Goal: Task Accomplishment & Management: Complete application form

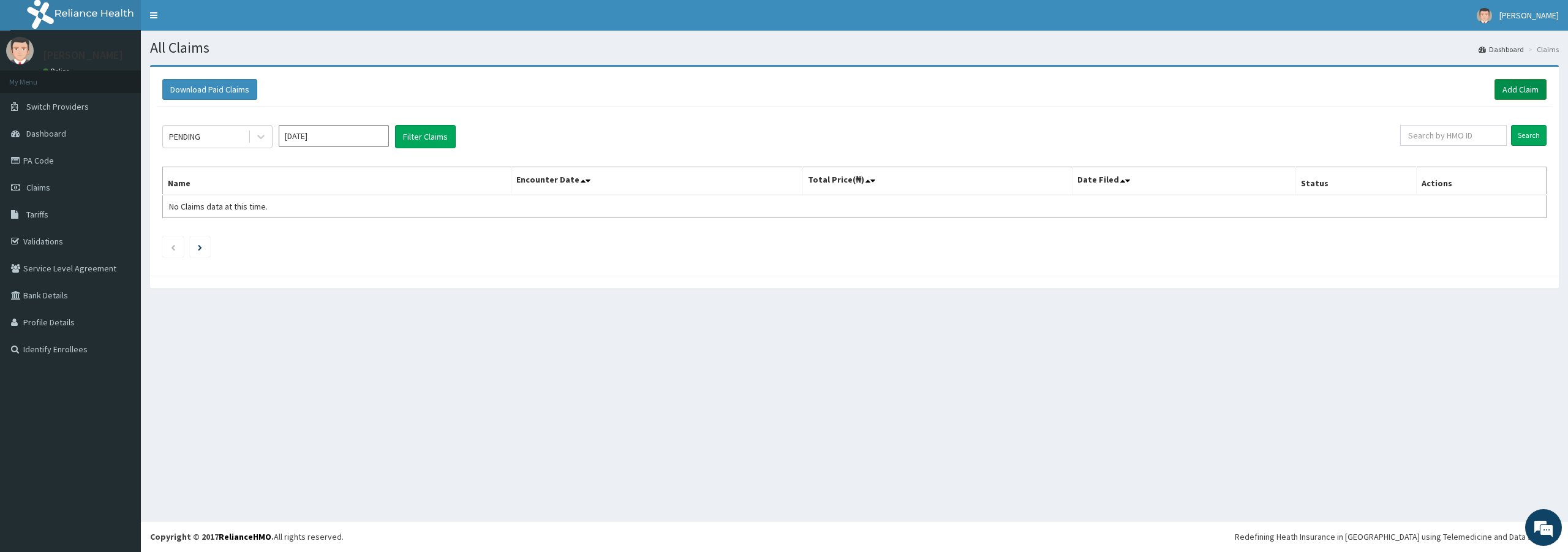
click at [1526, 81] on link "Add Claim" at bounding box center [1521, 90] width 52 height 21
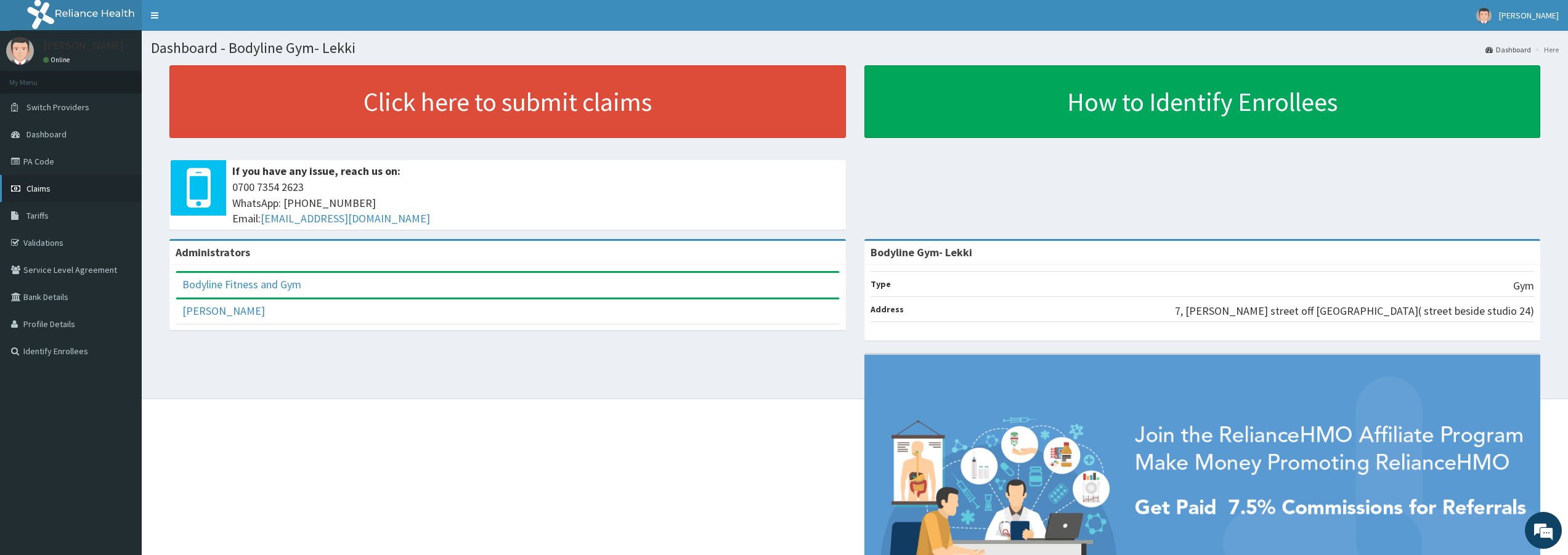
click at [38, 187] on span "Claims" at bounding box center [39, 189] width 24 height 11
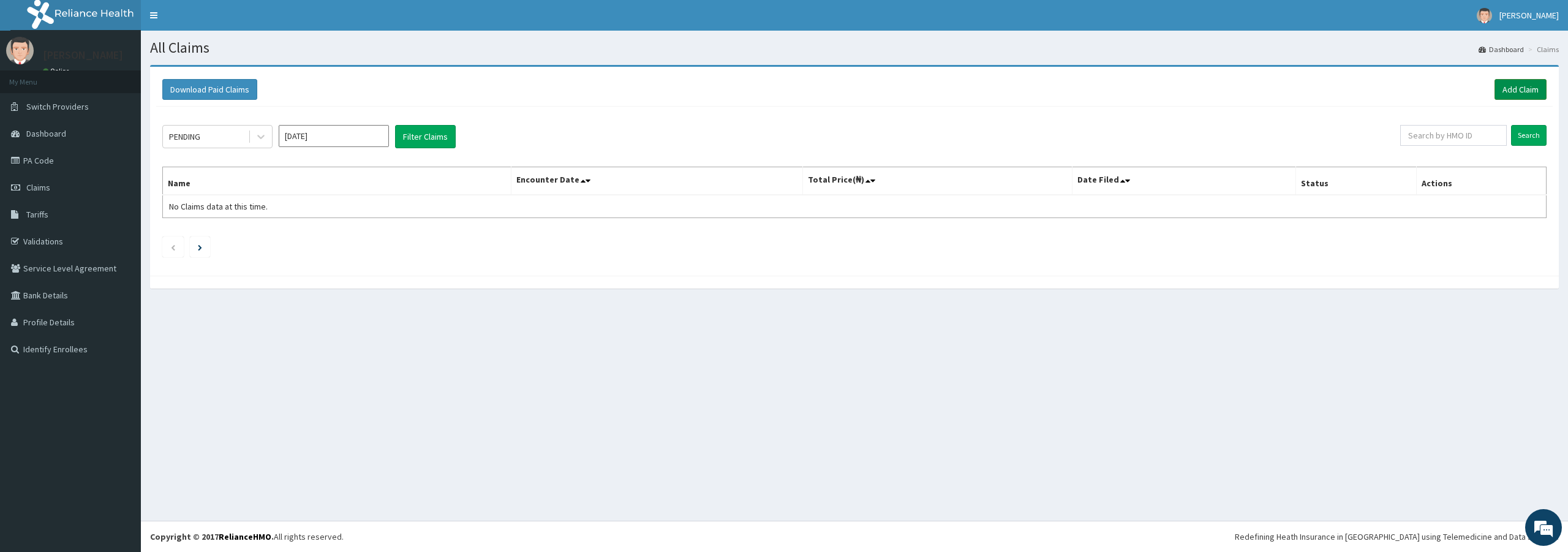
click at [1516, 92] on link "Add Claim" at bounding box center [1521, 90] width 52 height 21
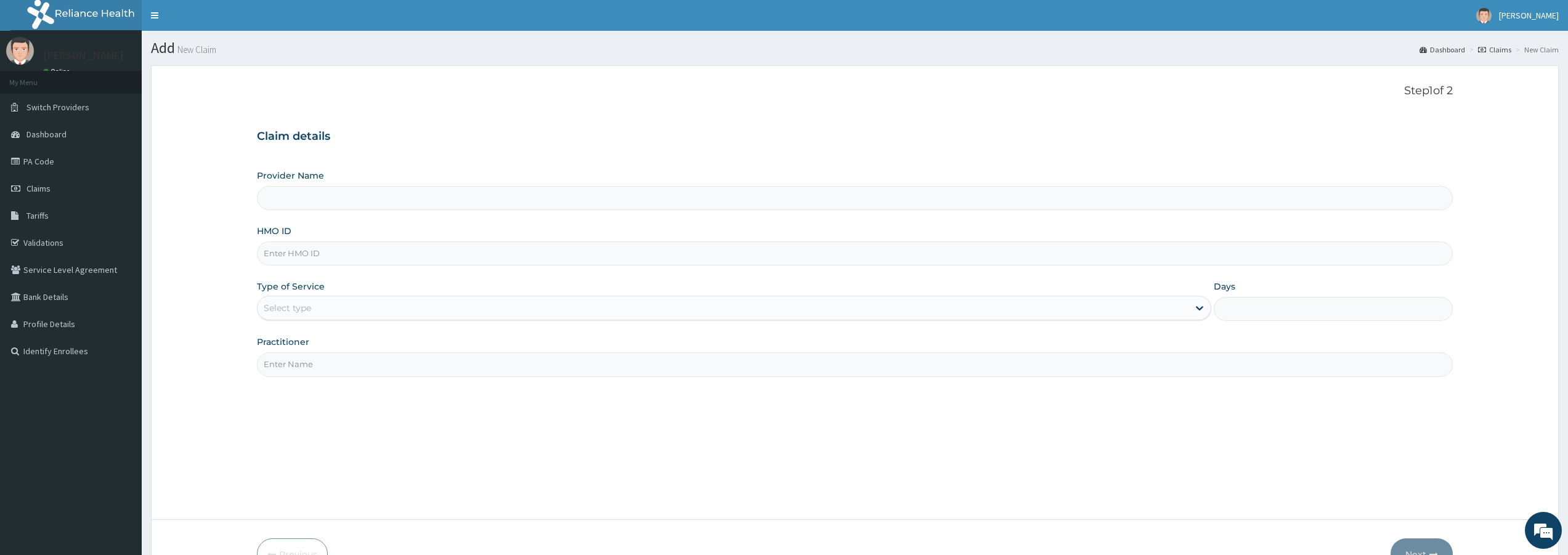
type input "Bodyline Gym- Lekki"
type input "1"
click at [315, 254] on input "HMO ID" at bounding box center [854, 253] width 1196 height 24
type input "l"
type input "LLD/10140/A"
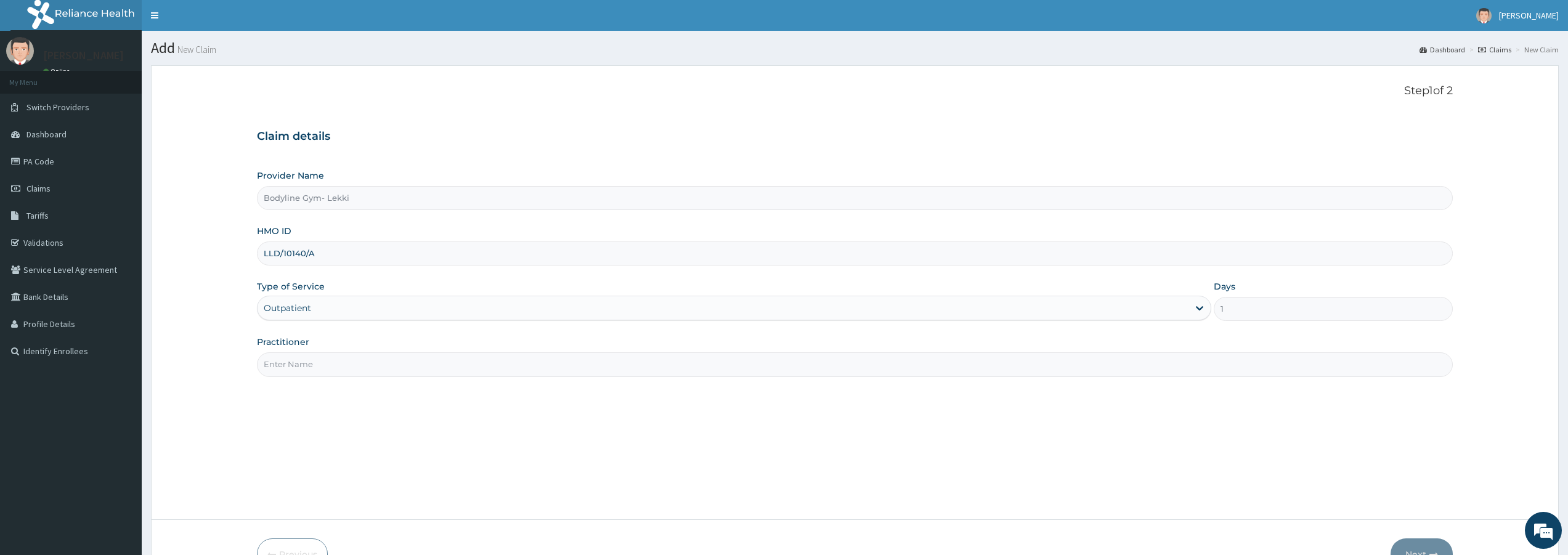
click at [329, 364] on input "Practitioner" at bounding box center [854, 364] width 1196 height 24
type input "BODYLINE"
click at [1414, 544] on button "Next" at bounding box center [1422, 554] width 62 height 32
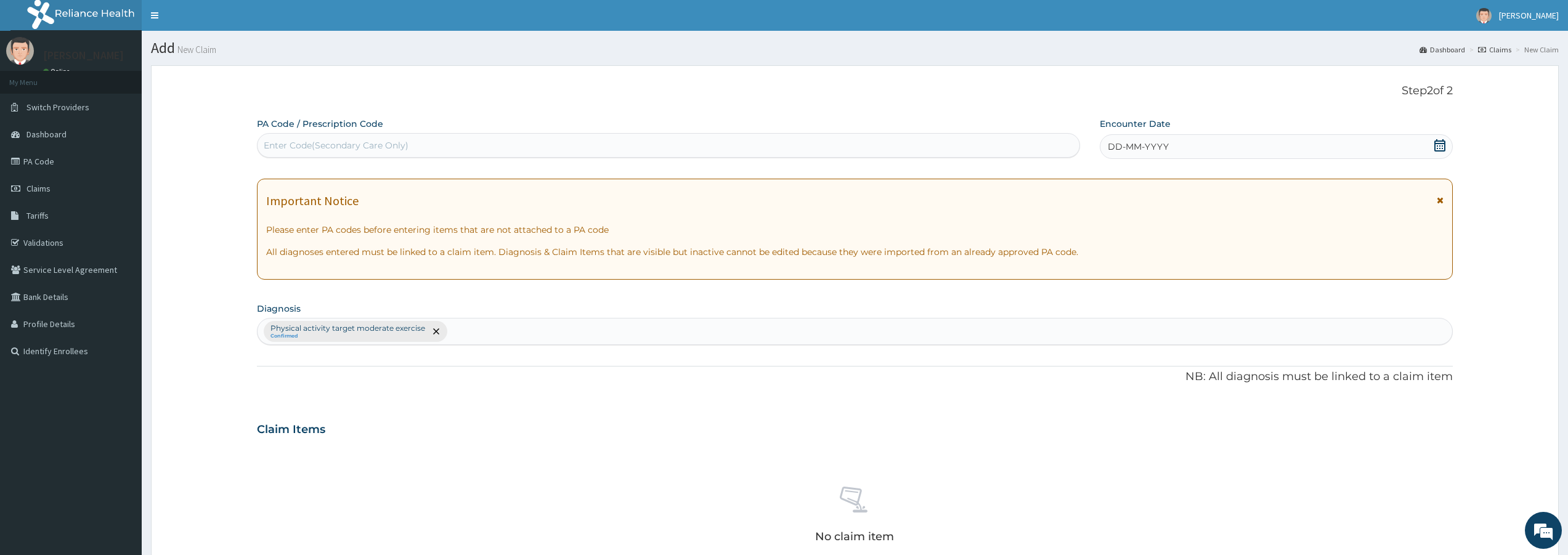
click at [495, 141] on div "Enter Code(Secondary Care Only)" at bounding box center [668, 145] width 822 height 20
type input "PA/A12E13"
click at [1336, 143] on div "DD-MM-YYYY" at bounding box center [1276, 146] width 353 height 25
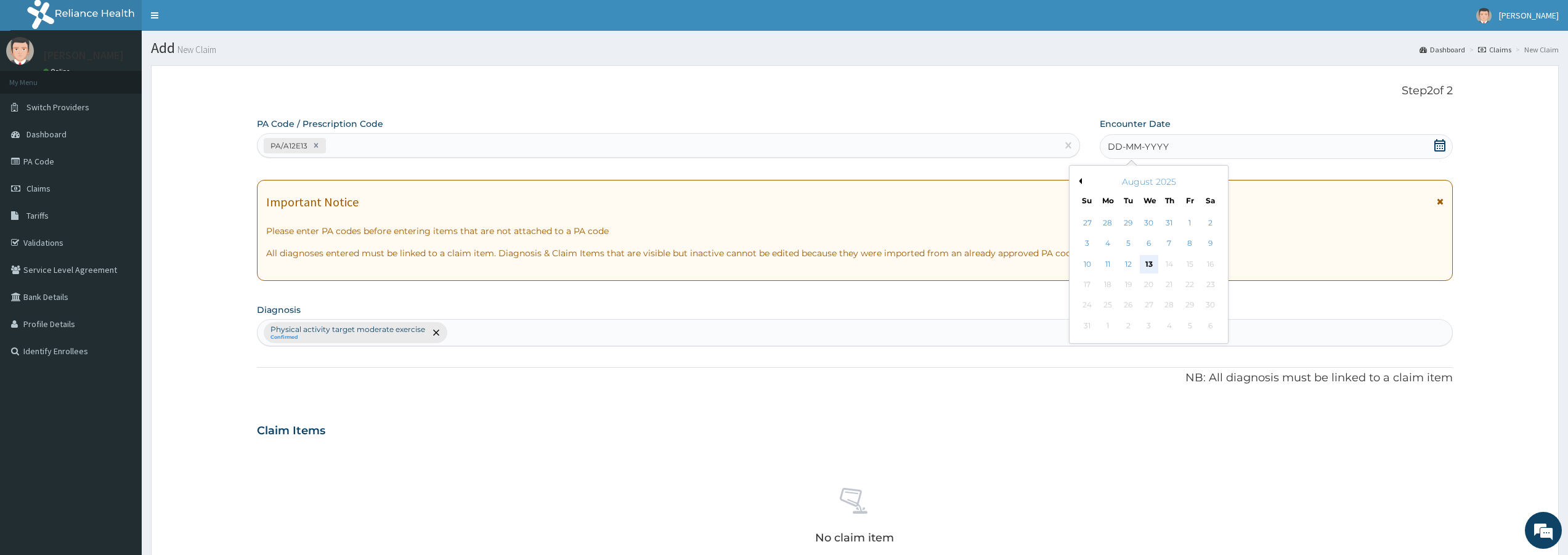
click at [1147, 265] on div "13" at bounding box center [1149, 264] width 19 height 19
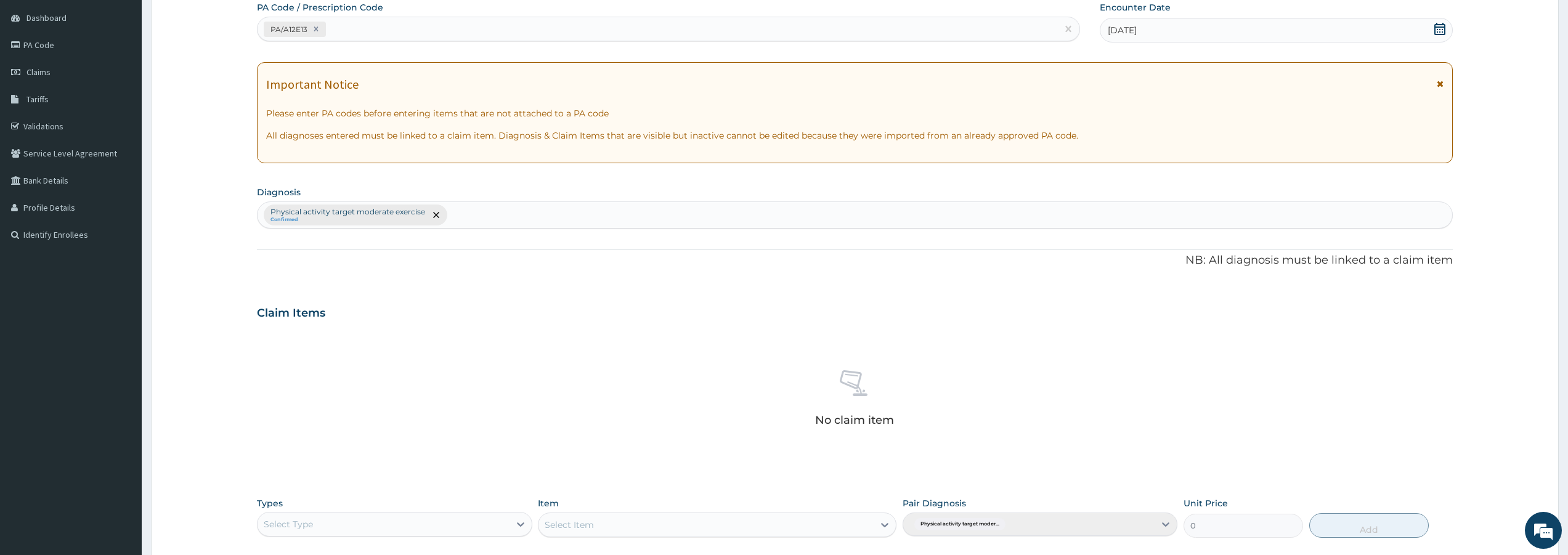
scroll to position [178, 0]
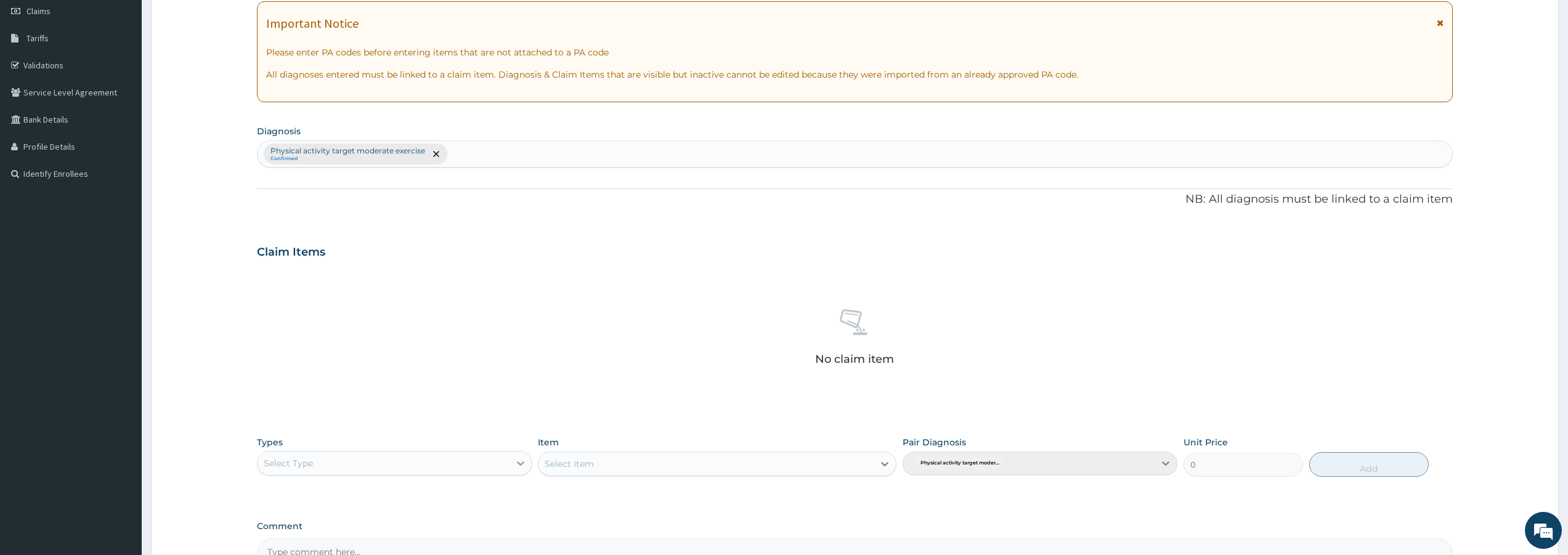
click at [512, 465] on div at bounding box center [520, 463] width 22 height 22
type input "GYM"
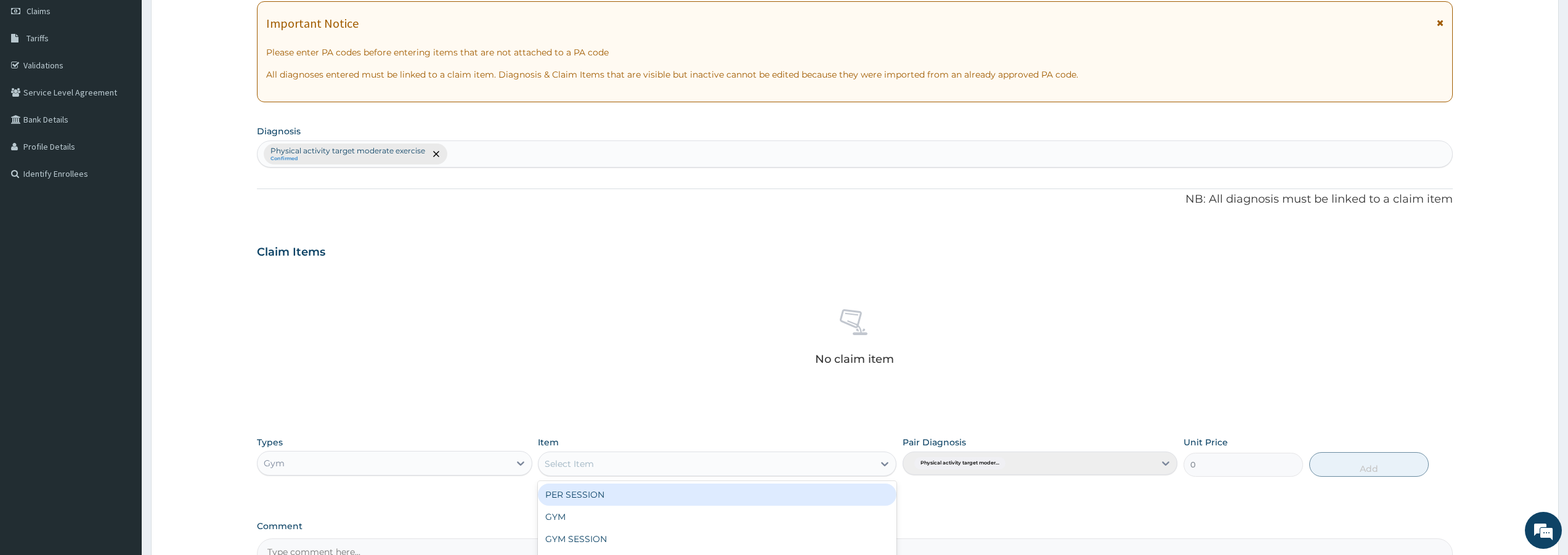
click at [770, 460] on div "Select Item" at bounding box center [706, 463] width 335 height 20
type input "GYM"
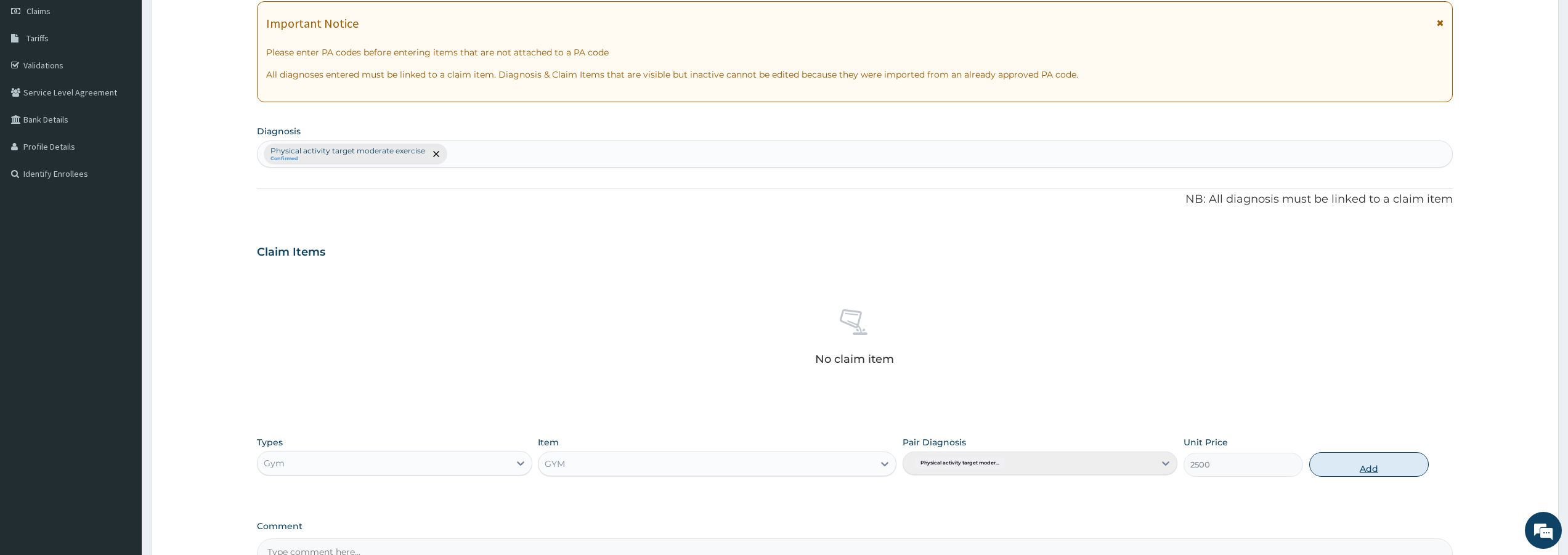
click at [1410, 460] on button "Add" at bounding box center [1369, 465] width 120 height 25
type input "0"
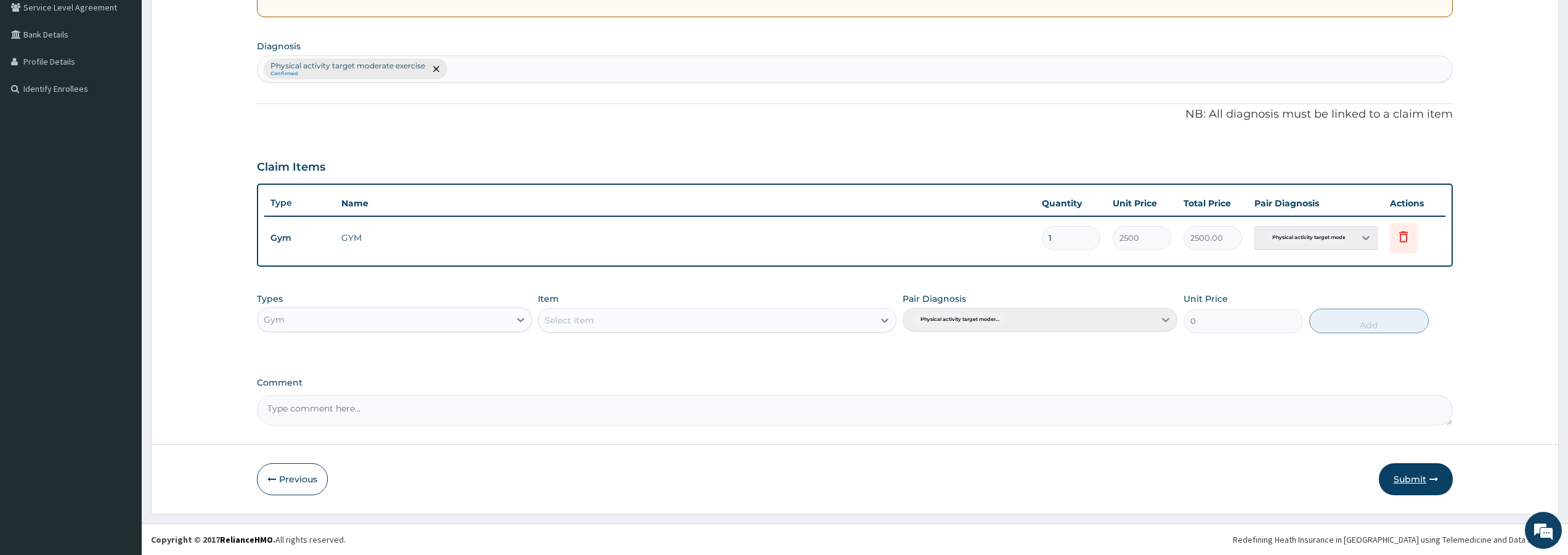
click at [1420, 481] on button "Submit" at bounding box center [1415, 478] width 74 height 32
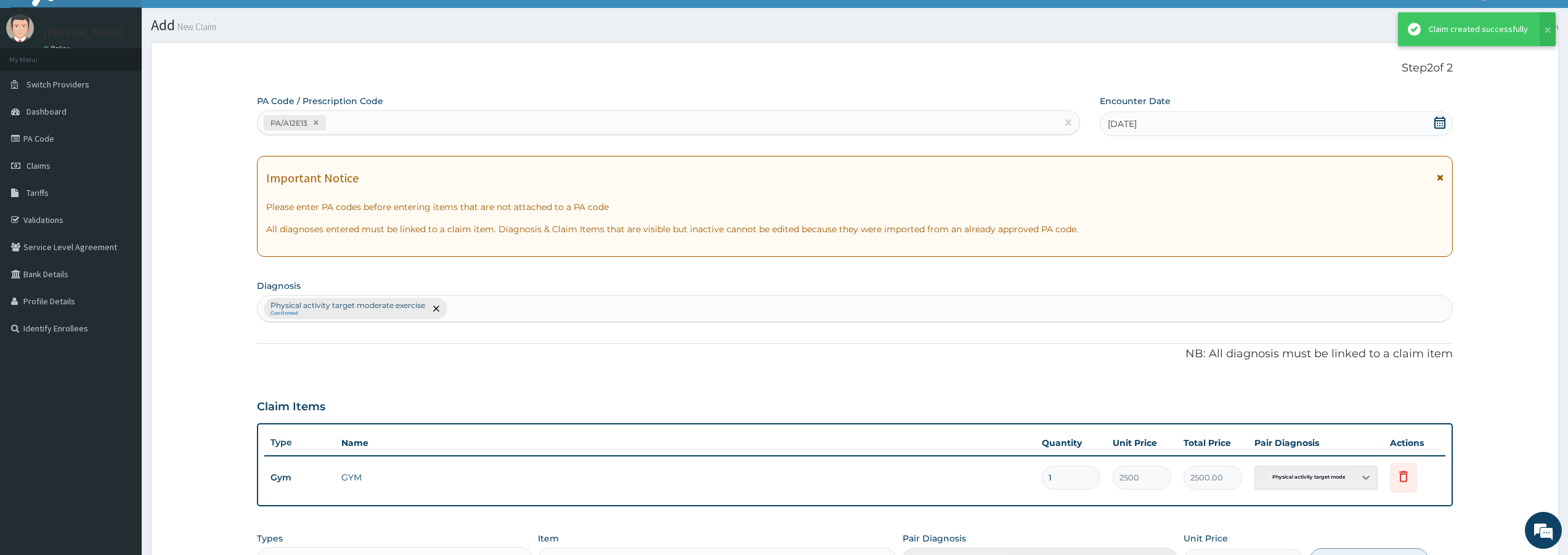
scroll to position [262, 0]
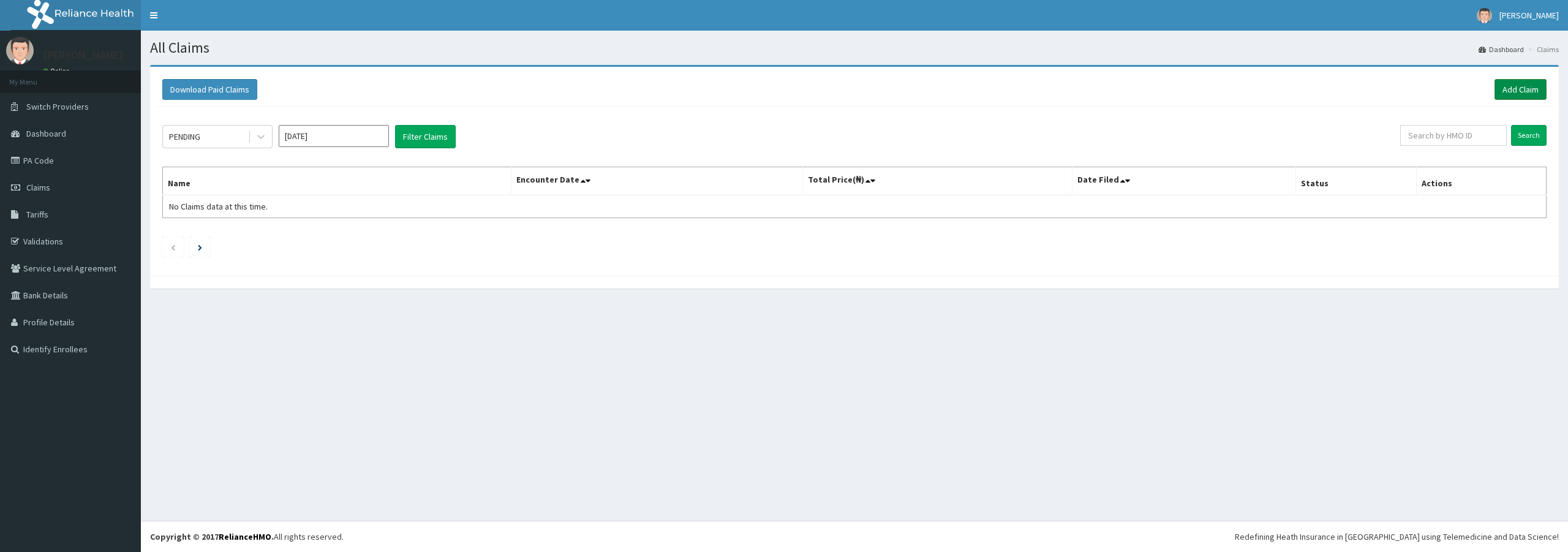
click at [1513, 87] on link "Add Claim" at bounding box center [1521, 90] width 52 height 21
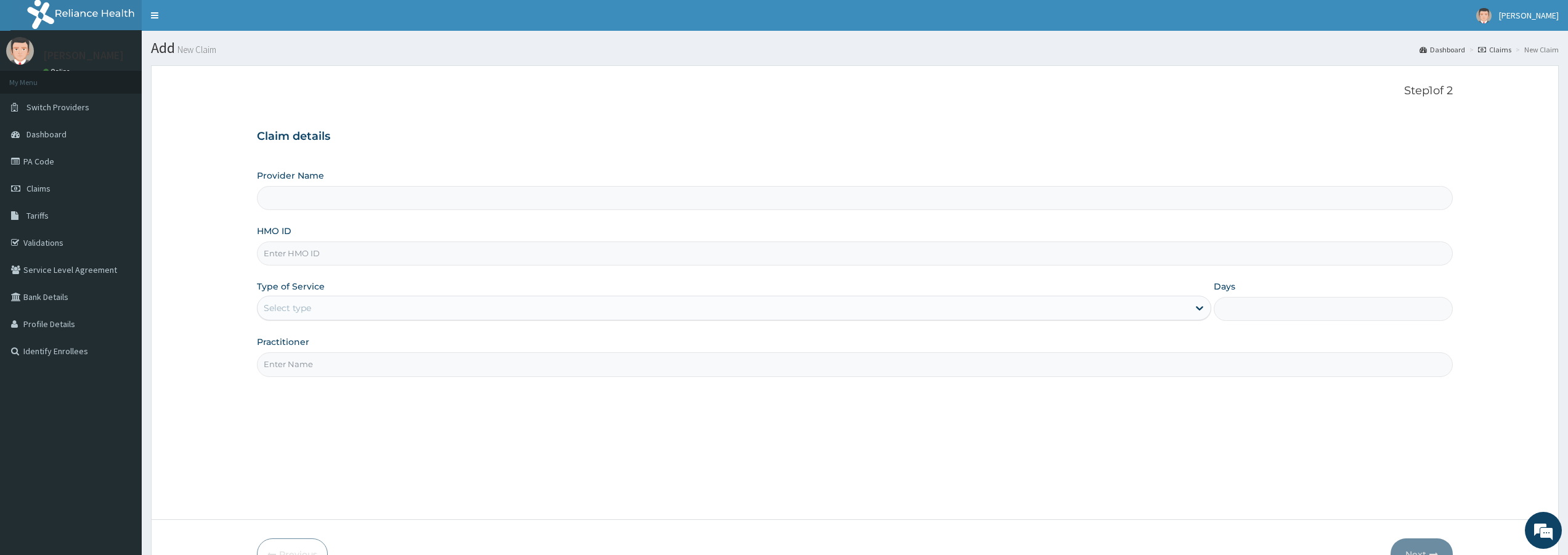
type input "Bodyline Gym- Lekki"
type input "1"
click at [623, 259] on input "HMO ID" at bounding box center [854, 253] width 1196 height 24
click at [345, 246] on input "HMO ID" at bounding box center [854, 253] width 1196 height 24
type input "LLD/10036/A"
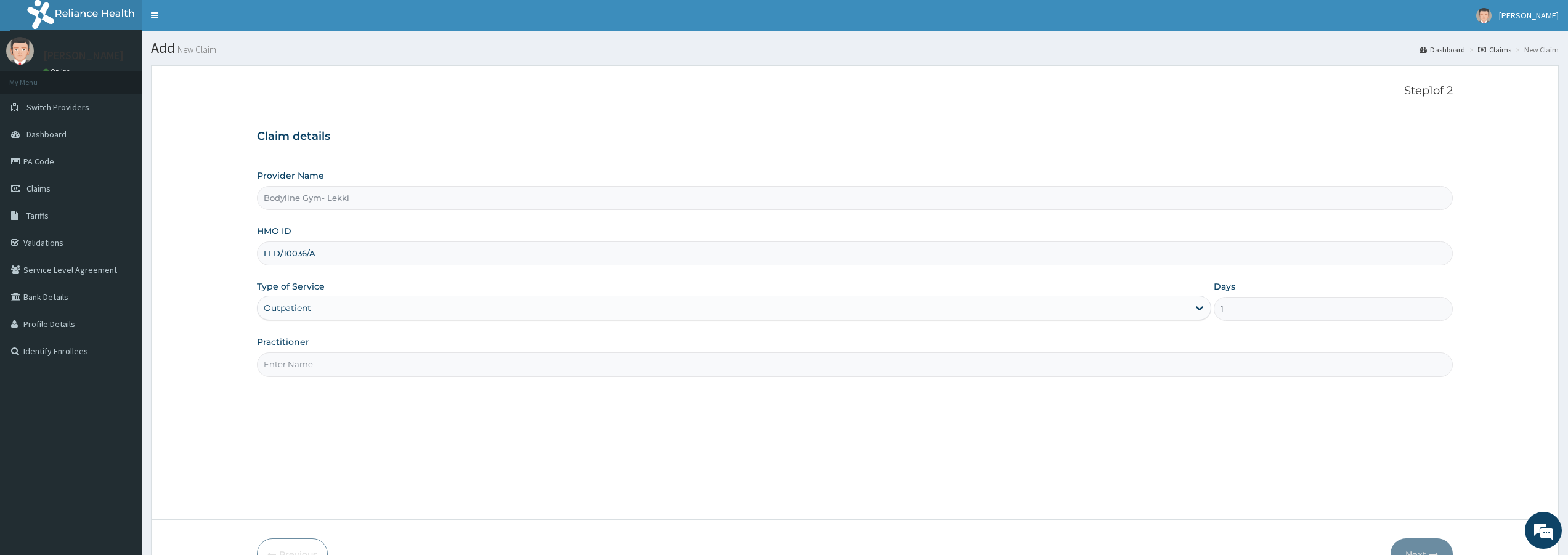
click at [389, 369] on input "Practitioner" at bounding box center [854, 364] width 1196 height 24
type input "BODYLINE"
click at [1427, 549] on button "Next" at bounding box center [1422, 554] width 62 height 32
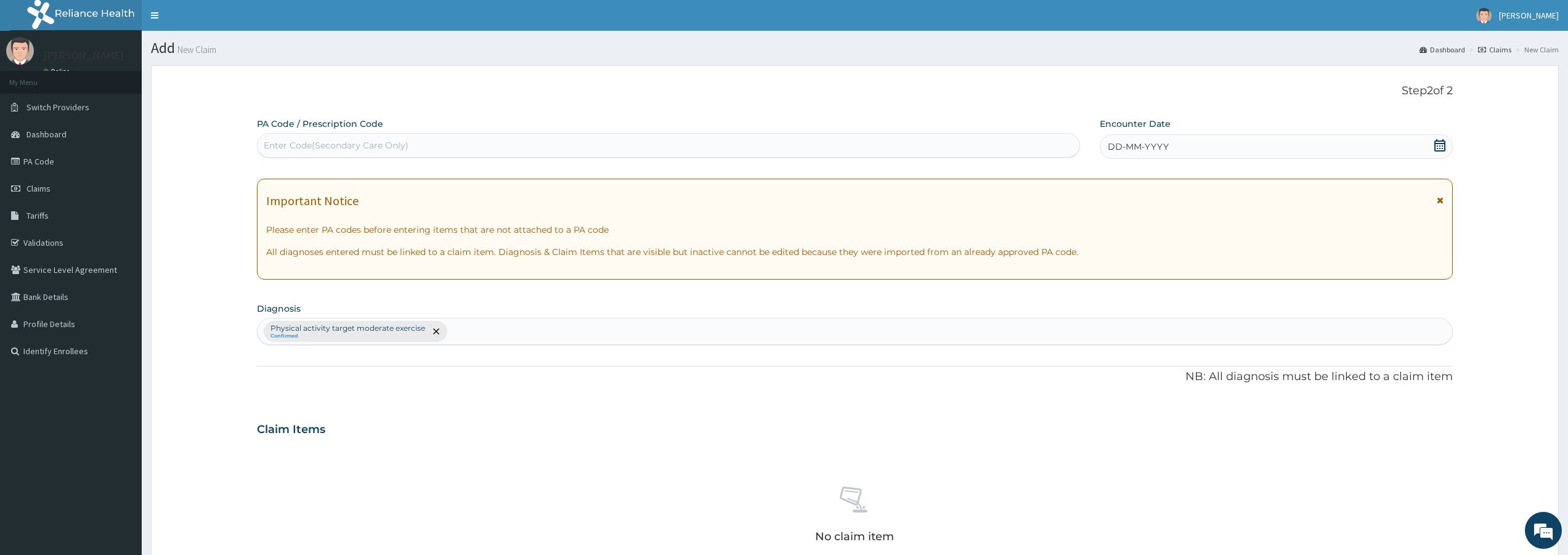
click at [844, 145] on div "Enter Code(Secondary Care Only)" at bounding box center [668, 145] width 822 height 20
type input "PA/A6E968"
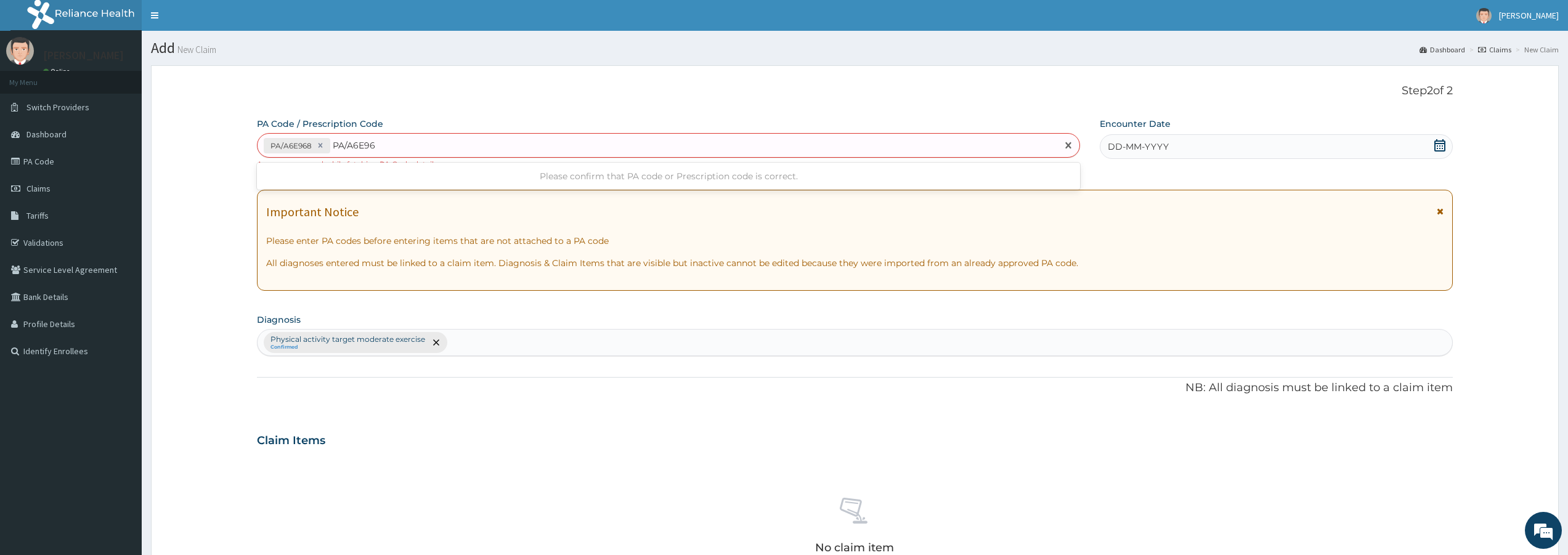
type input "PA/A6E968"
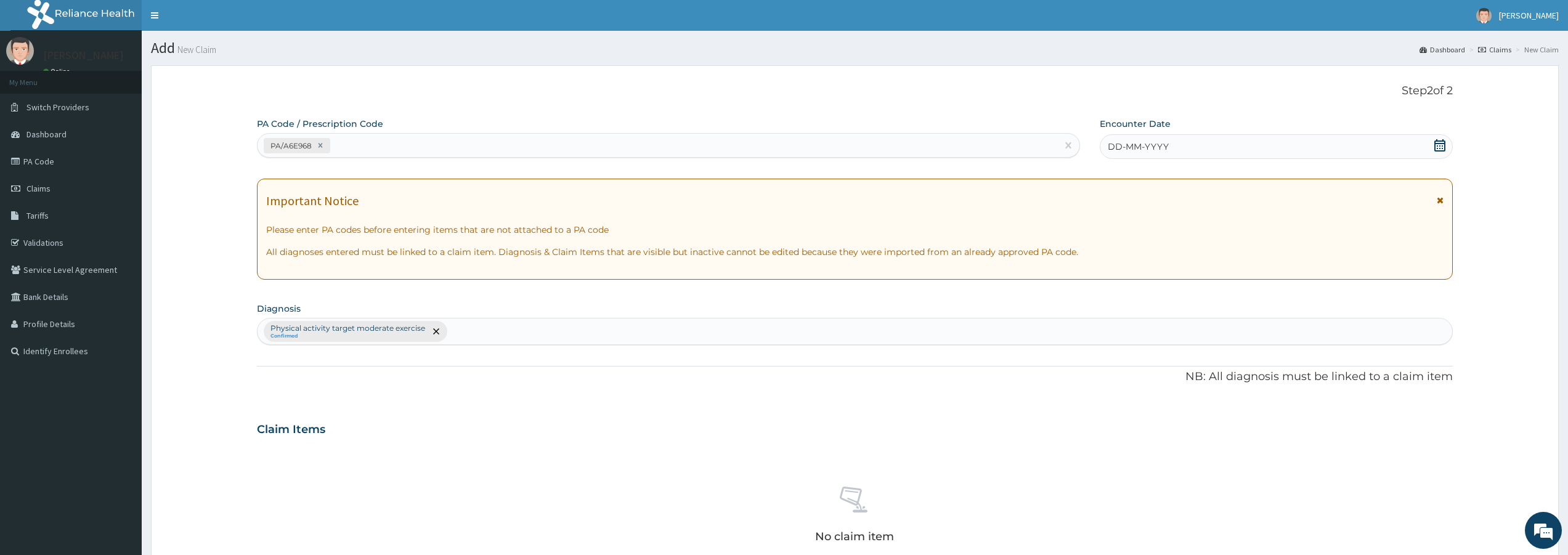
click at [1149, 145] on span "DD-MM-YYYY" at bounding box center [1138, 146] width 61 height 12
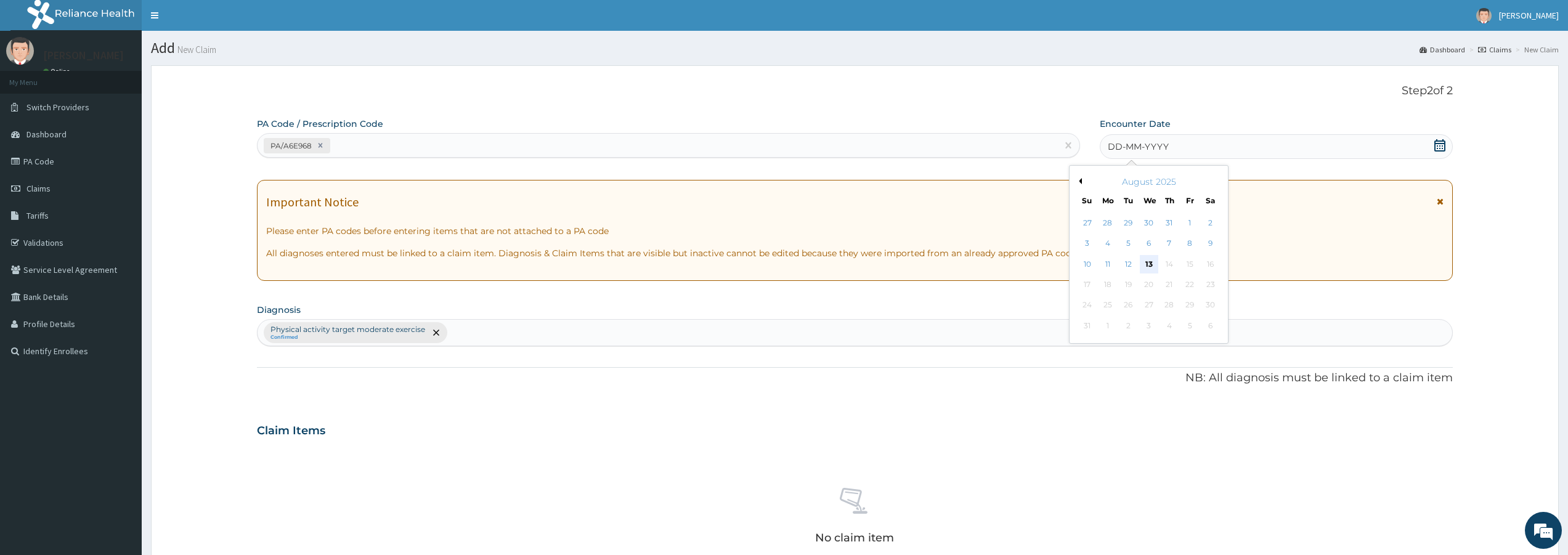
click at [1146, 262] on div "13" at bounding box center [1149, 264] width 19 height 19
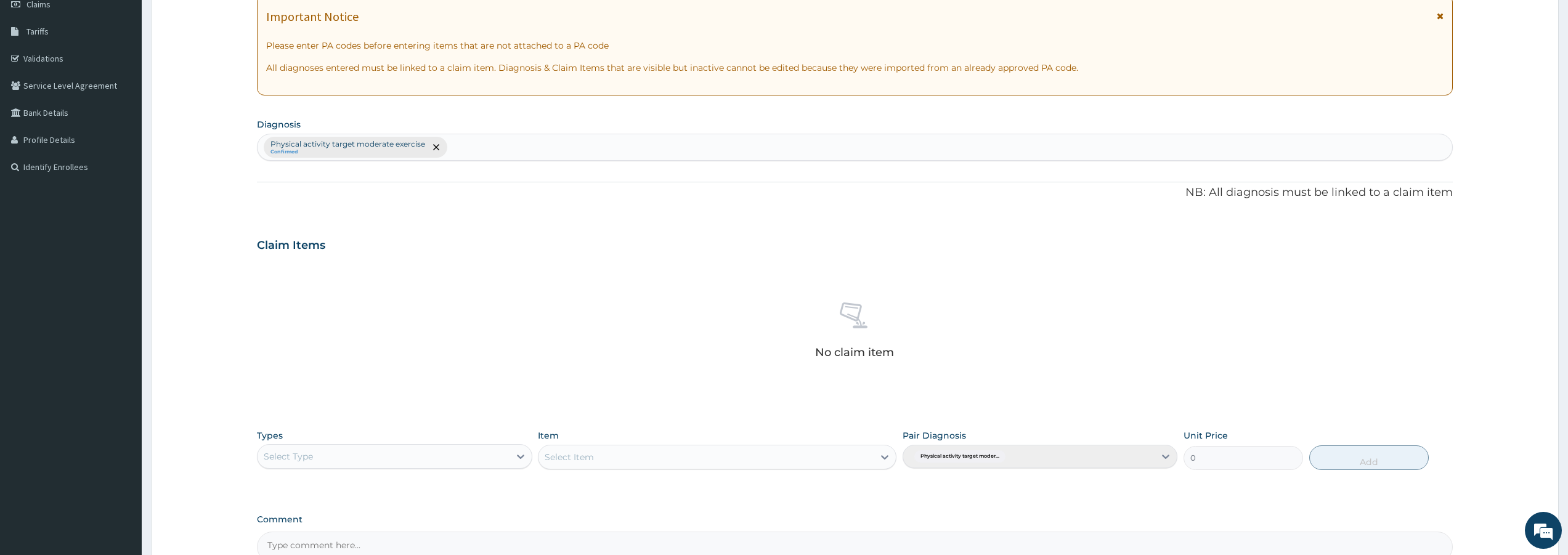
scroll to position [321, 0]
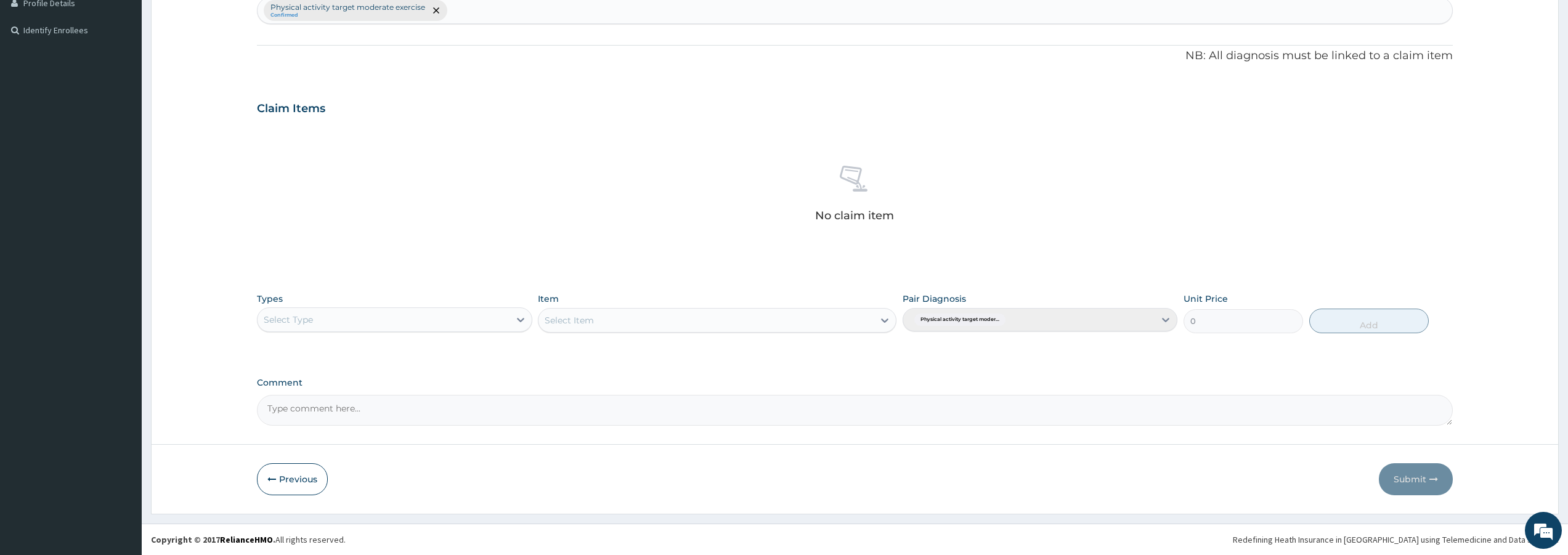
click at [454, 316] on div "Select Type" at bounding box center [383, 320] width 251 height 20
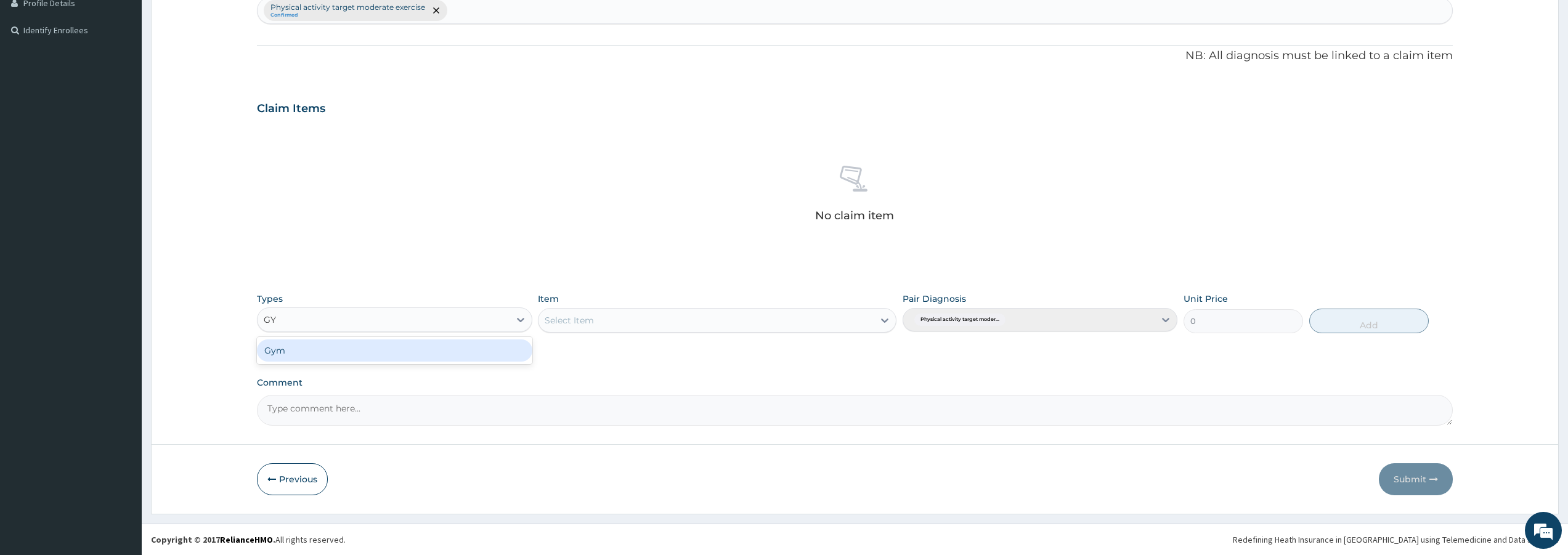
type input "GYM"
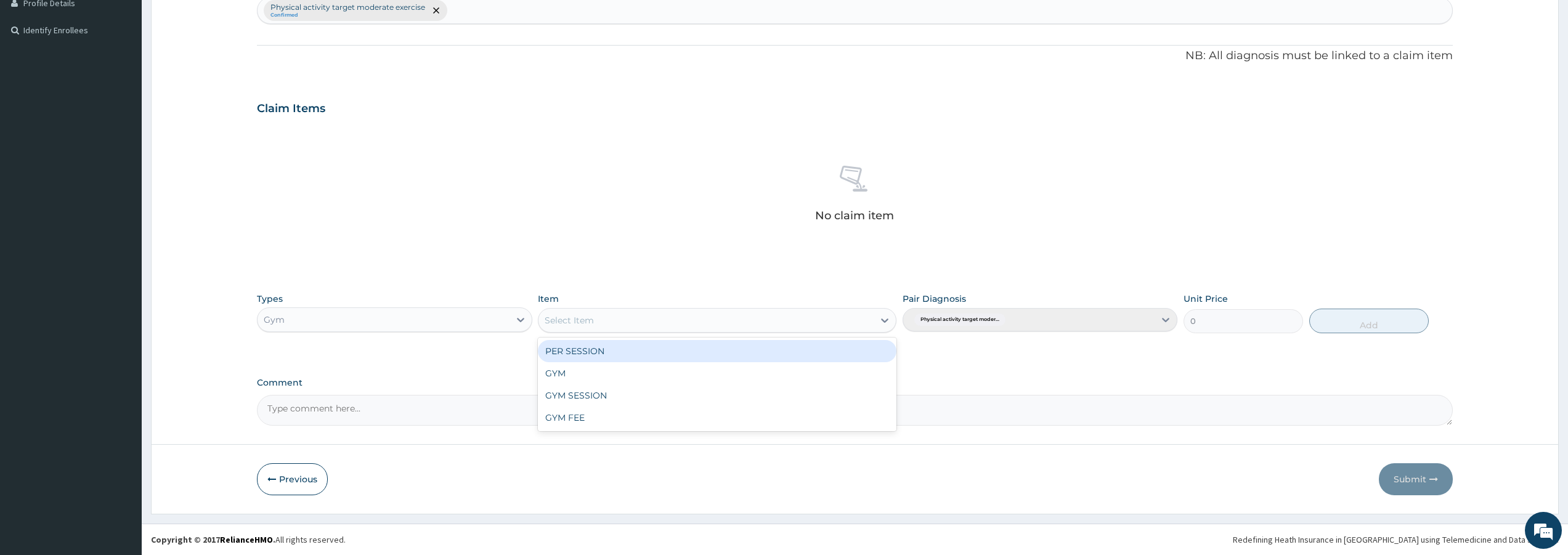
click at [565, 318] on div "Select Item" at bounding box center [569, 320] width 49 height 12
type input "GYM"
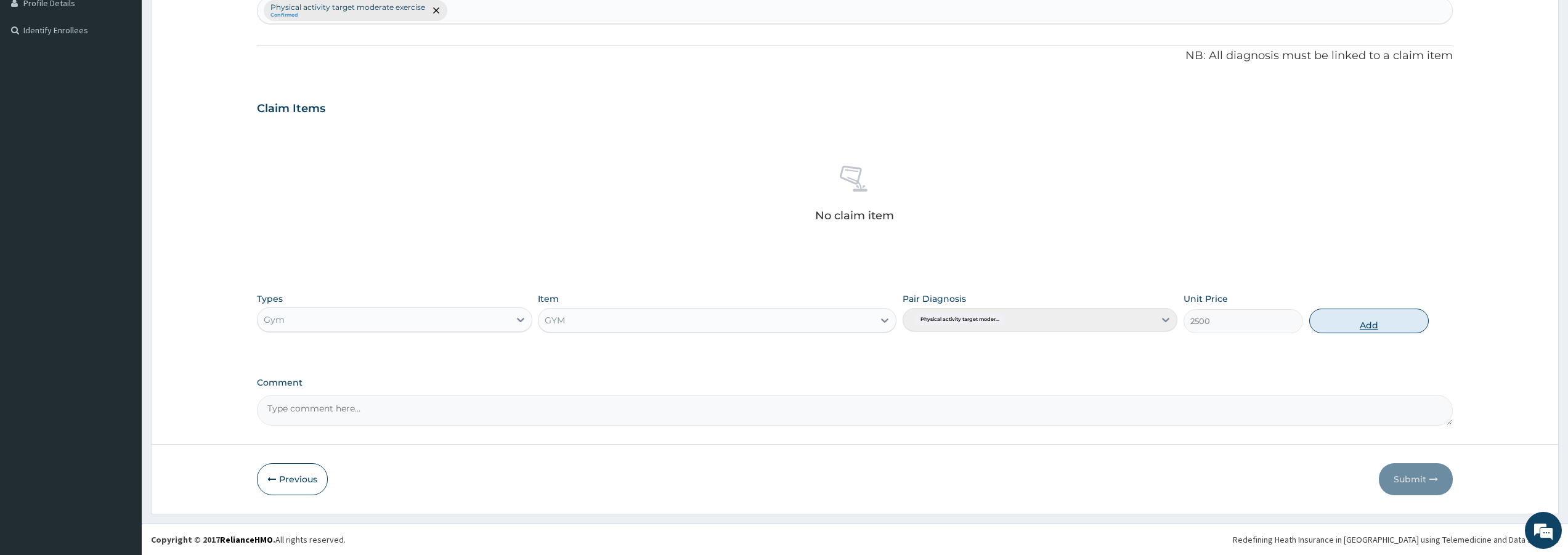
click at [1398, 315] on button "Add" at bounding box center [1369, 321] width 120 height 25
type input "0"
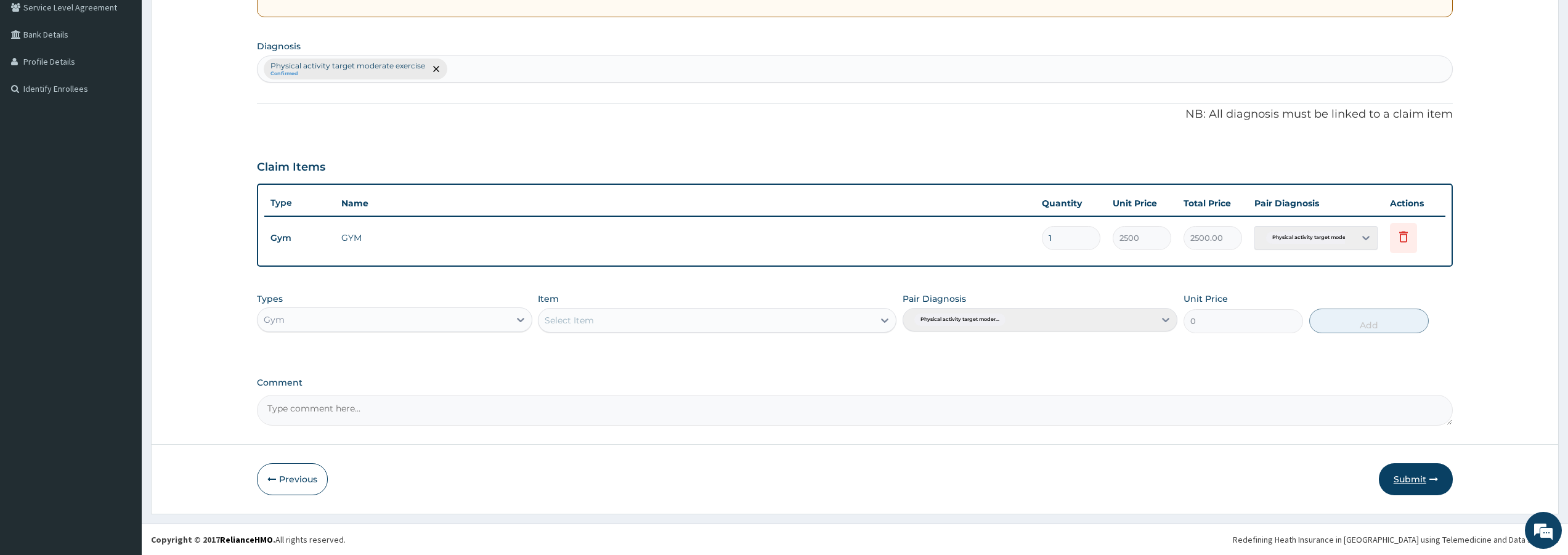
click at [1414, 479] on button "Submit" at bounding box center [1415, 478] width 74 height 32
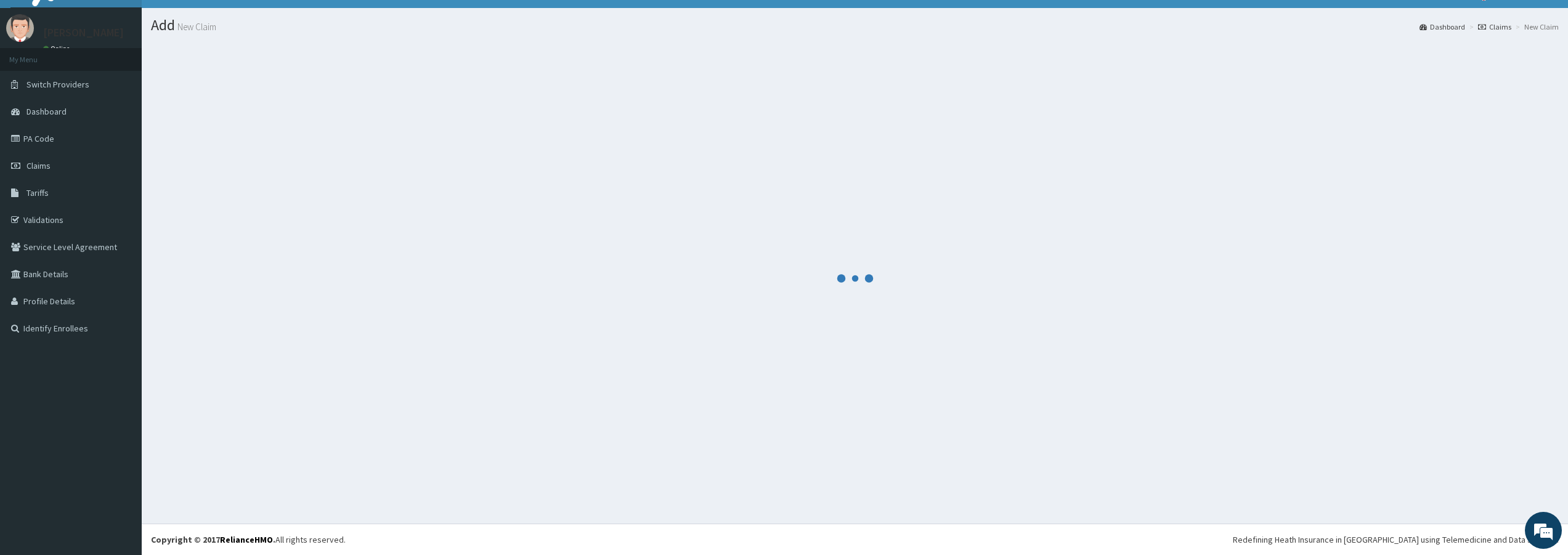
scroll to position [262, 0]
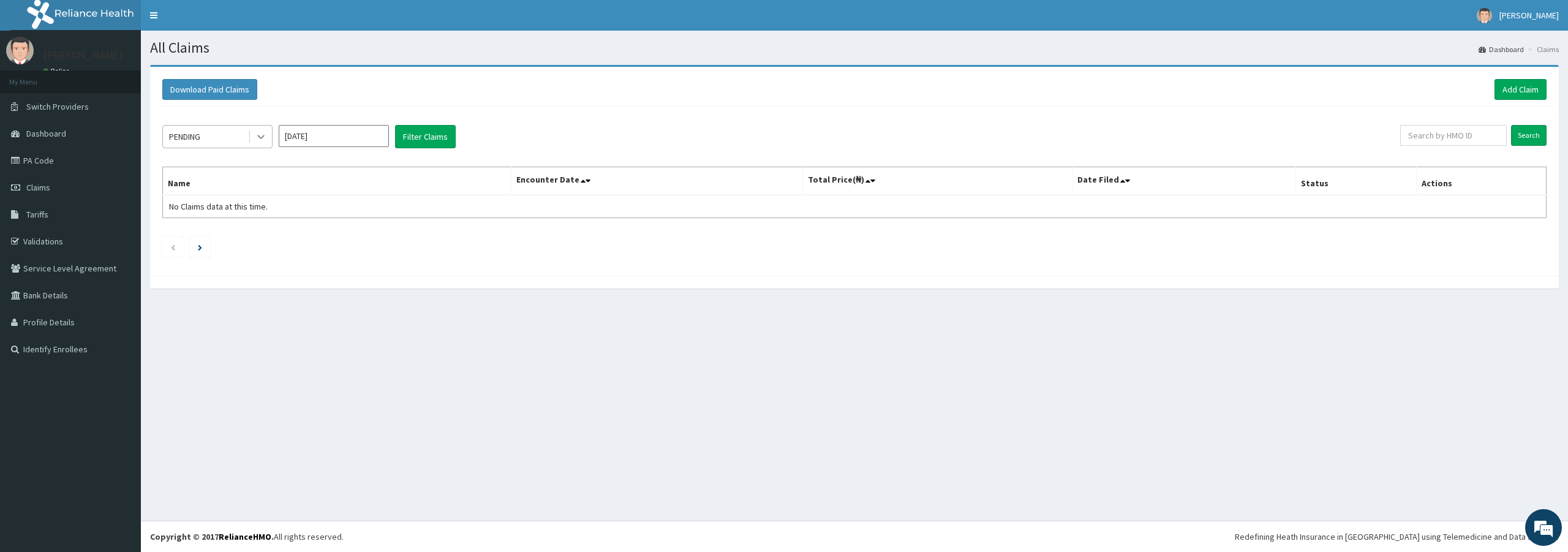
click at [260, 139] on icon at bounding box center [261, 137] width 12 height 12
click at [246, 186] on div "Approved" at bounding box center [218, 189] width 110 height 22
click at [415, 136] on button "Filter Claims" at bounding box center [426, 137] width 61 height 24
